Goal: Find specific page/section: Find specific page/section

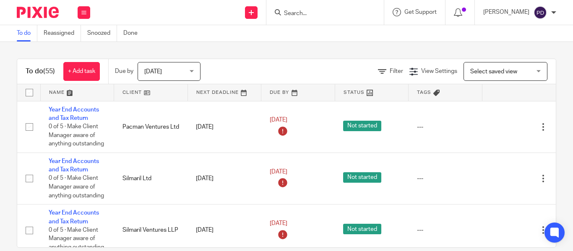
click at [283, 12] on input "Search" at bounding box center [321, 14] width 76 height 8
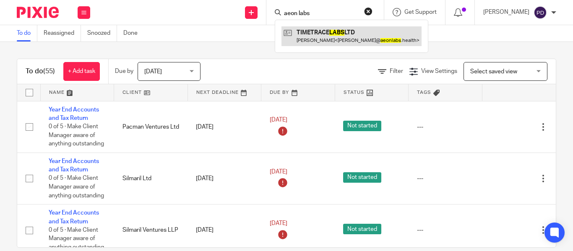
type input "aeon labs"
click at [306, 34] on link at bounding box center [352, 35] width 140 height 19
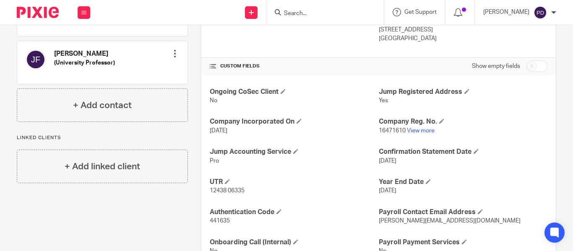
scroll to position [258, 0]
